Goal: Submit feedback/report problem

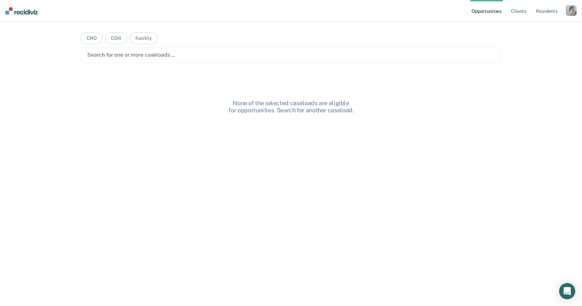
click at [571, 8] on div "button" at bounding box center [571, 10] width 11 height 11
click at [523, 28] on link "Profile" at bounding box center [544, 28] width 54 height 6
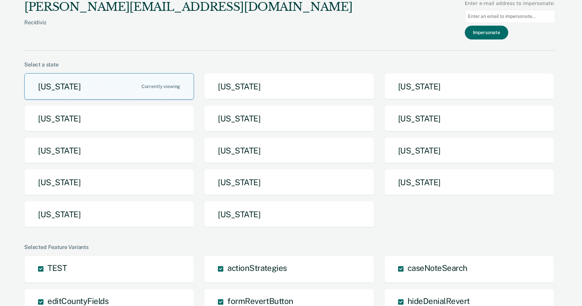
click at [176, 81] on button "[US_STATE]" at bounding box center [109, 86] width 170 height 27
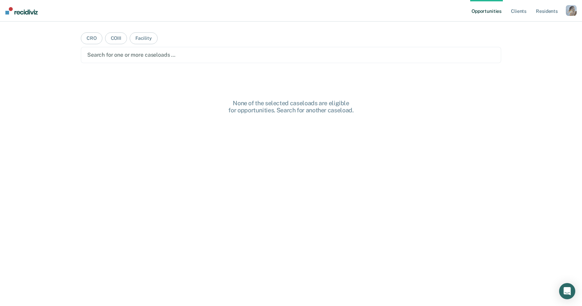
click at [161, 55] on div at bounding box center [291, 55] width 408 height 8
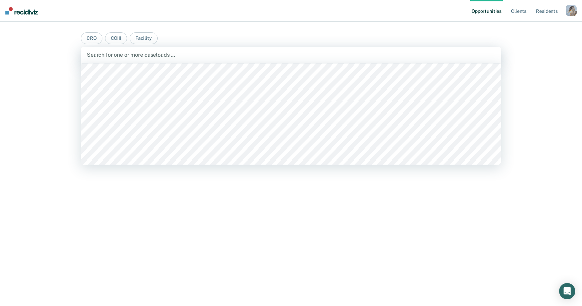
scroll to position [59, 0]
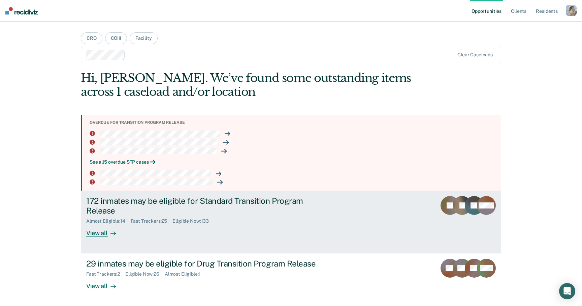
click at [150, 236] on div "172 inmates may be eligible for Standard Transition Program Release Almost Elig…" at bounding box center [212, 216] width 253 height 41
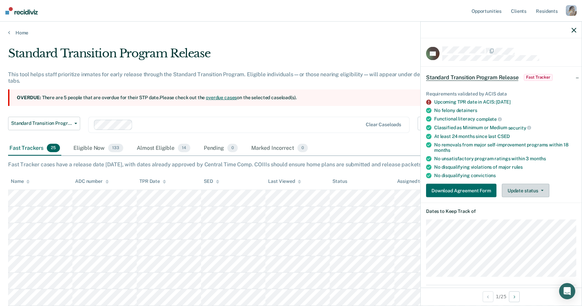
click at [515, 185] on button "Update status" at bounding box center [526, 190] width 48 height 13
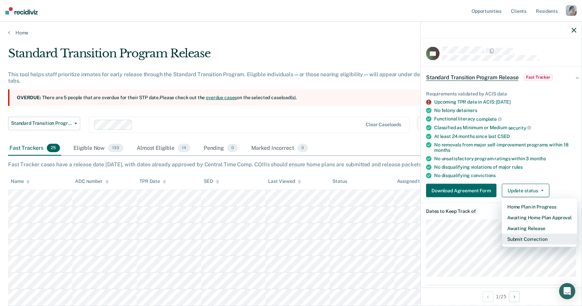
click at [514, 234] on button "Submit Correction" at bounding box center [539, 238] width 75 height 11
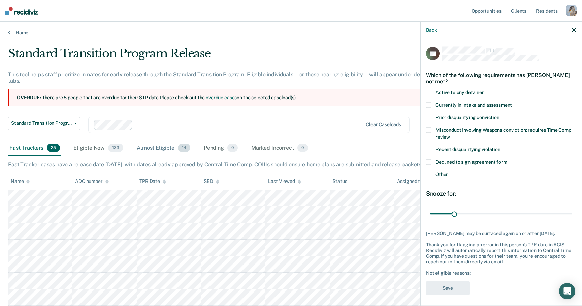
click at [159, 149] on div "Almost Eligible 14" at bounding box center [163, 148] width 56 height 15
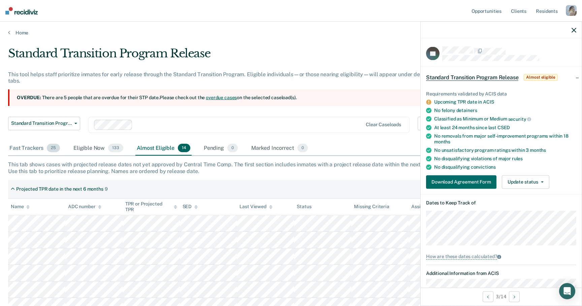
click at [42, 146] on div "Fast Trackers 25" at bounding box center [34, 148] width 53 height 15
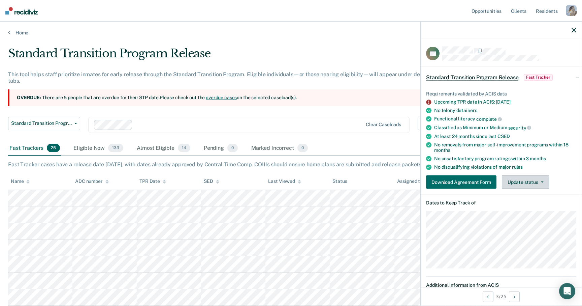
click at [523, 177] on button "Update status" at bounding box center [526, 181] width 48 height 13
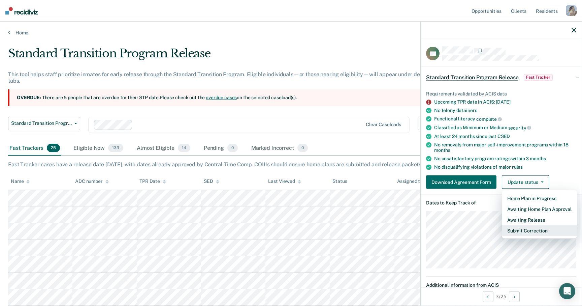
click at [516, 232] on button "Submit Correction" at bounding box center [539, 230] width 75 height 11
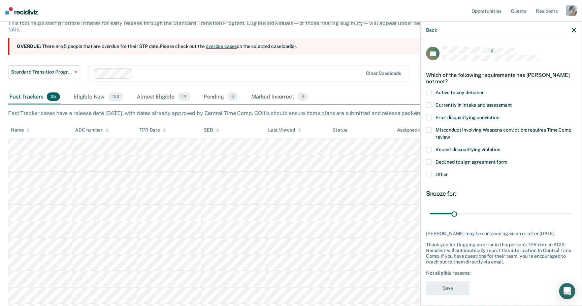
scroll to position [52, 0]
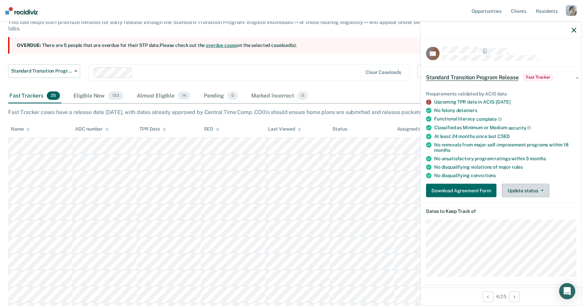
click at [516, 185] on button "Update status" at bounding box center [526, 190] width 48 height 13
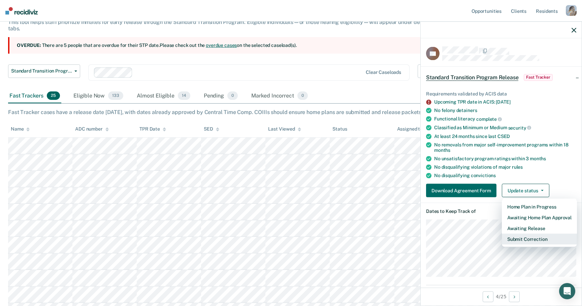
click at [511, 239] on button "Submit Correction" at bounding box center [539, 238] width 75 height 11
